Goal: Transaction & Acquisition: Obtain resource

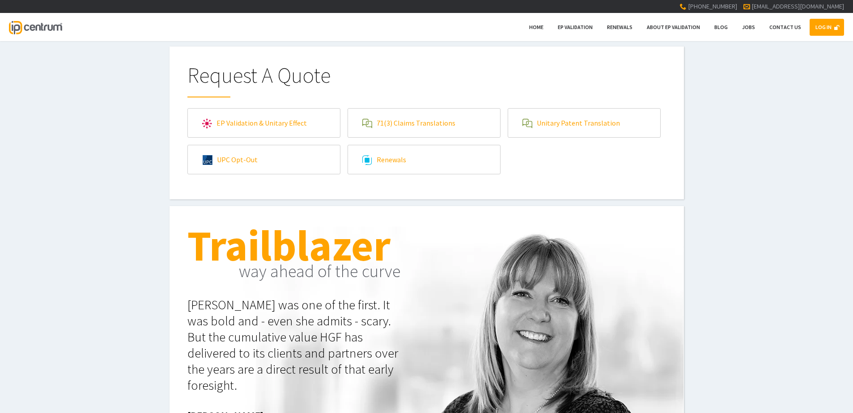
click at [814, 28] on link "LOG IN" at bounding box center [826, 27] width 34 height 17
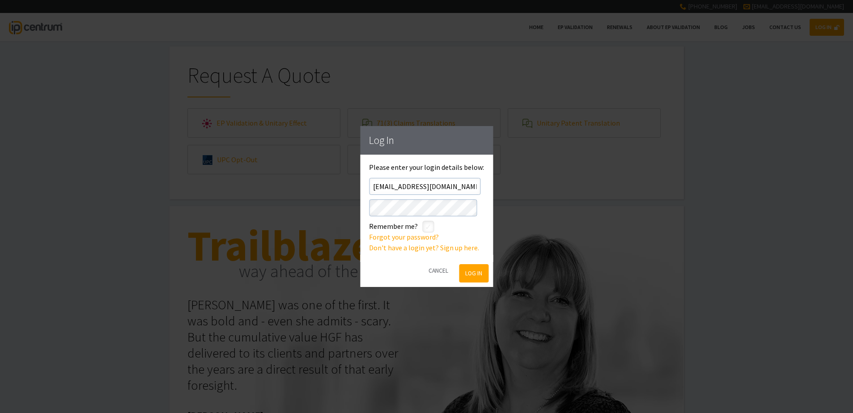
click at [467, 272] on button "Log In" at bounding box center [473, 273] width 29 height 18
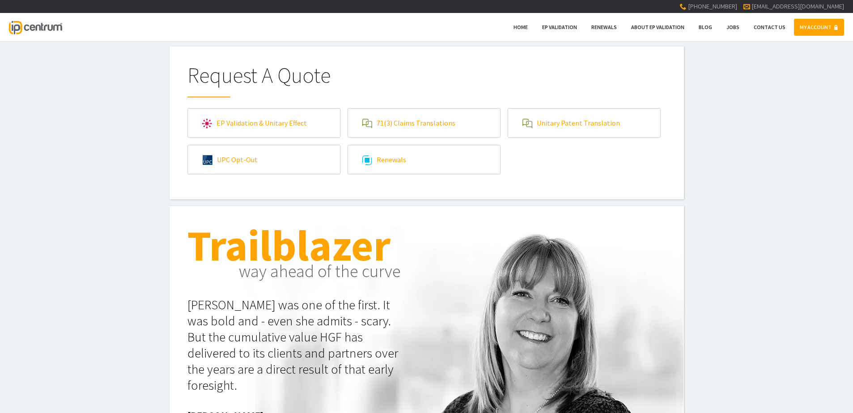
click at [439, 119] on link "71(3) Claims Translations" at bounding box center [424, 123] width 152 height 29
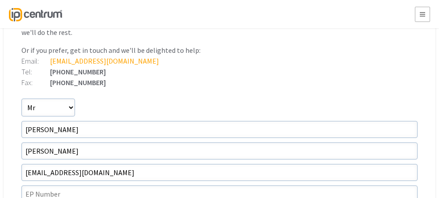
scroll to position [179, 0]
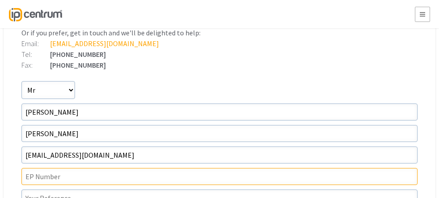
click at [56, 178] on input"] "text" at bounding box center [219, 176] width 397 height 17
paste input"] "19744181.9"
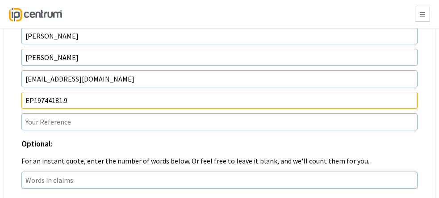
scroll to position [268, 0]
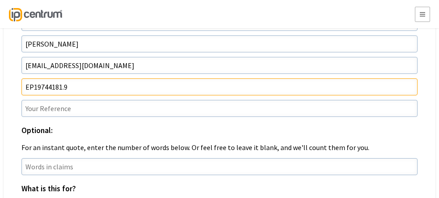
type input"] "EP19744181.9"
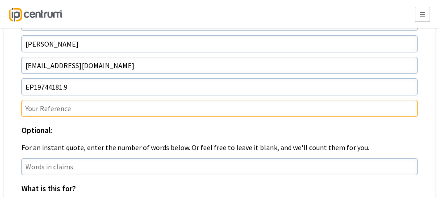
click at [61, 110] on input"] "text" at bounding box center [219, 108] width 397 height 17
paste input"] "P37583EPN1"
type input"] "P37583EPN1/RED"
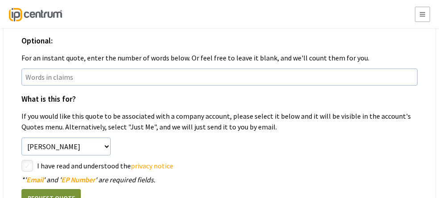
scroll to position [402, 0]
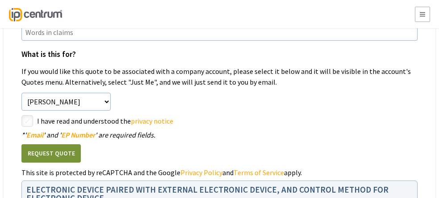
click at [29, 121] on input"] "checkbox" at bounding box center [28, 121] width 11 height 11
checkbox input"] "true"
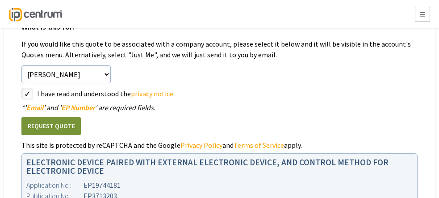
scroll to position [432, 0]
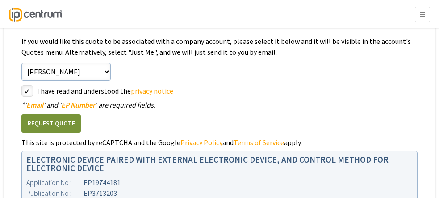
click at [59, 122] on button "Request Quote" at bounding box center [50, 123] width 59 height 18
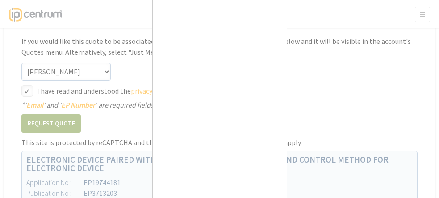
scroll to position [16, 0]
